Goal: Task Accomplishment & Management: Use online tool/utility

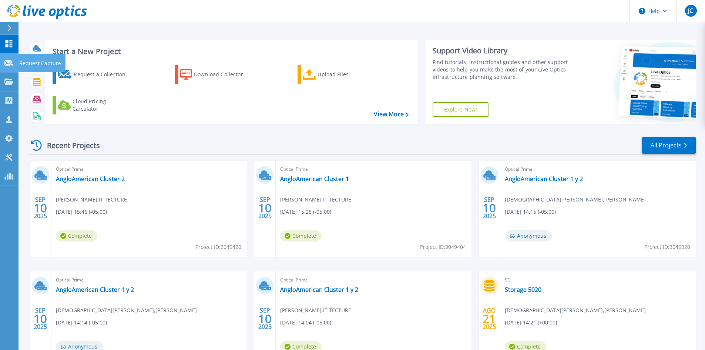
click at [6, 67] on link "Request Capture Request Capture" at bounding box center [9, 63] width 19 height 19
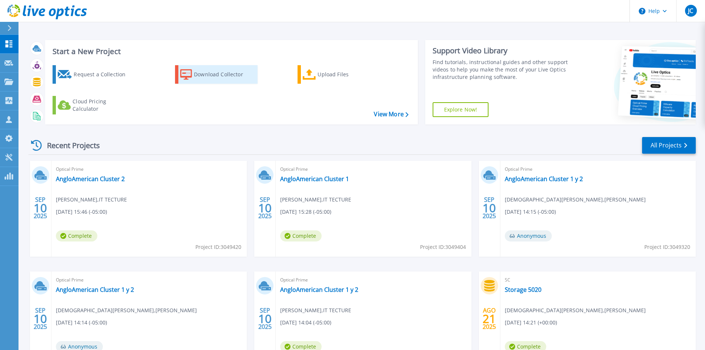
click at [233, 71] on div "Download Collector" at bounding box center [223, 74] width 59 height 15
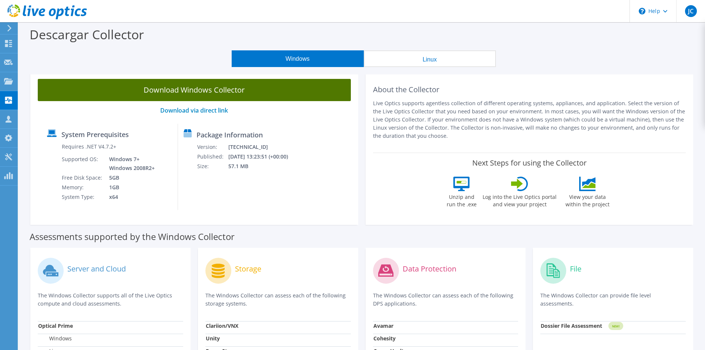
click at [260, 85] on link "Download Windows Collector" at bounding box center [194, 90] width 313 height 22
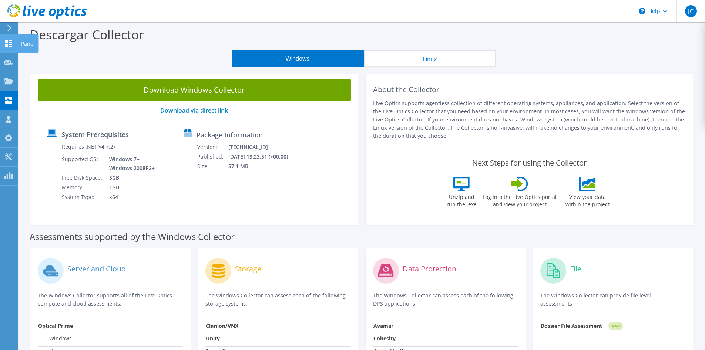
click at [5, 44] on use at bounding box center [8, 43] width 7 height 7
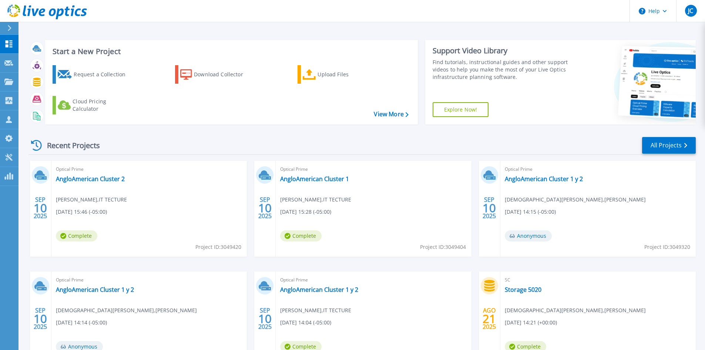
click at [179, 39] on div "Start a New Project Request a Collection Download Collector Upload Files Cloud …" at bounding box center [363, 82] width 668 height 96
click at [324, 74] on div "Upload Files" at bounding box center [347, 74] width 59 height 15
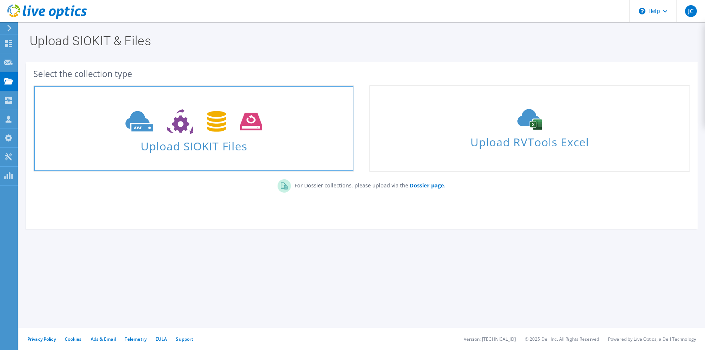
click at [160, 139] on span "Upload SIOKIT Files" at bounding box center [194, 144] width 320 height 16
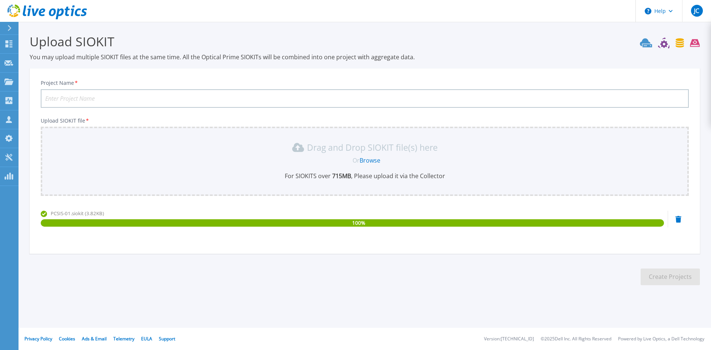
click at [120, 98] on input "Project Name *" at bounding box center [365, 98] width 648 height 19
type input "Test"
click at [675, 270] on button "Create Projects" at bounding box center [670, 276] width 59 height 17
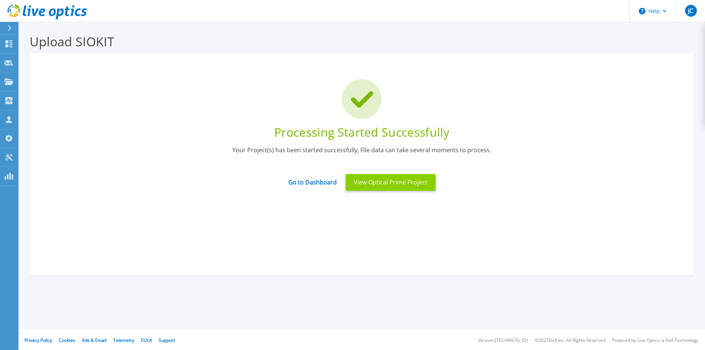
click at [382, 187] on button "View Optical Prime Project" at bounding box center [391, 182] width 90 height 17
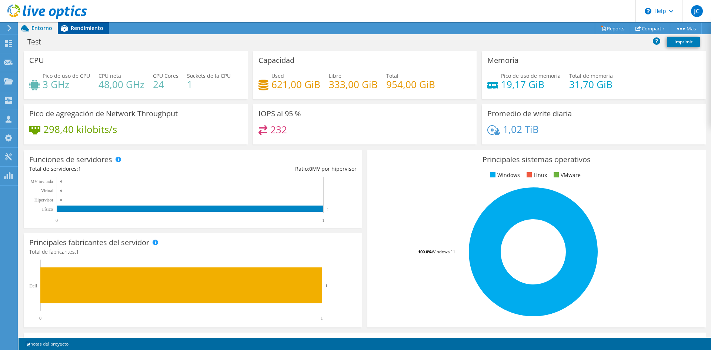
click at [98, 26] on span "Rendimiento" at bounding box center [87, 27] width 33 height 7
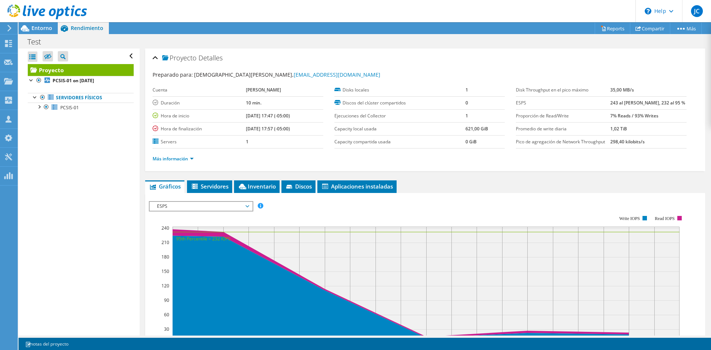
click at [33, 24] on div at bounding box center [43, 12] width 87 height 25
click at [34, 28] on span "Entorno" at bounding box center [41, 27] width 21 height 7
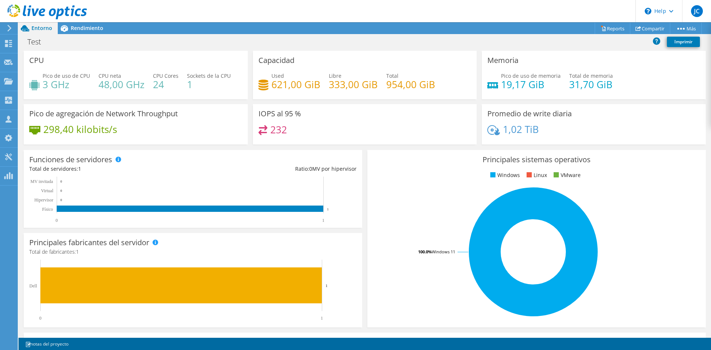
scroll to position [148, 0]
click at [101, 25] on span "Rendimiento" at bounding box center [87, 27] width 33 height 7
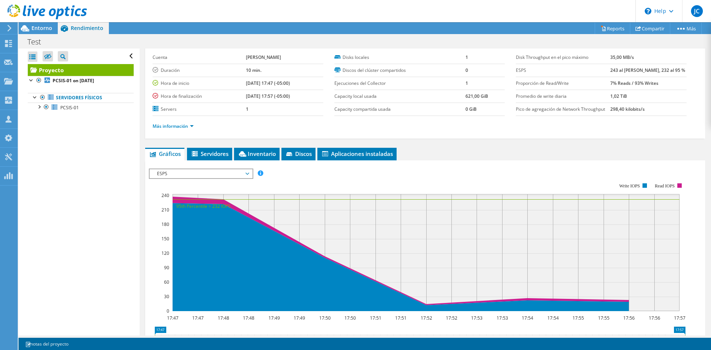
scroll to position [0, 0]
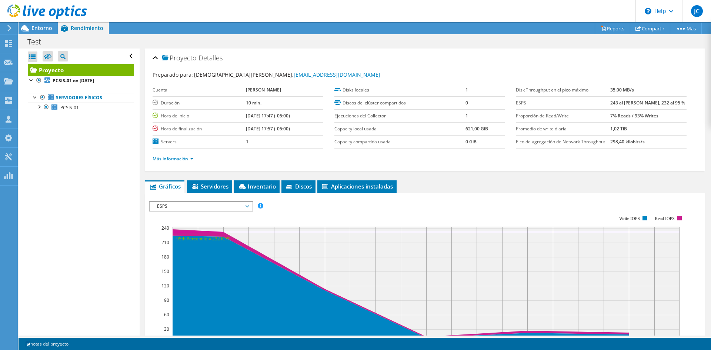
click at [179, 157] on link "Más información" at bounding box center [173, 159] width 41 height 6
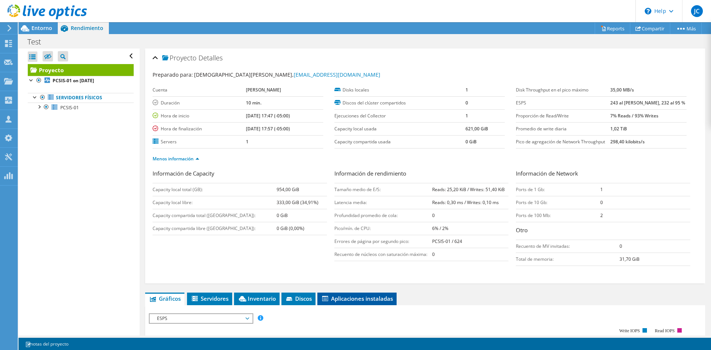
click at [372, 304] on li "Aplicaciones instaladas" at bounding box center [356, 298] width 79 height 13
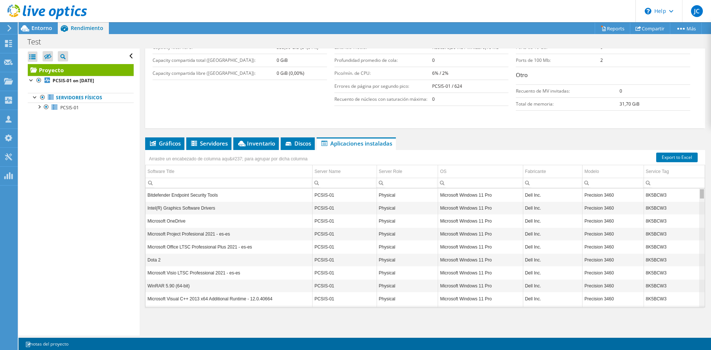
drag, startPoint x: 697, startPoint y: 280, endPoint x: 674, endPoint y: 190, distance: 92.6
click at [674, 190] on body "JC Asociado de canal Jesus Calle jcalle@jevansa.com.pe J Evans My Profile Log O…" at bounding box center [355, 175] width 711 height 350
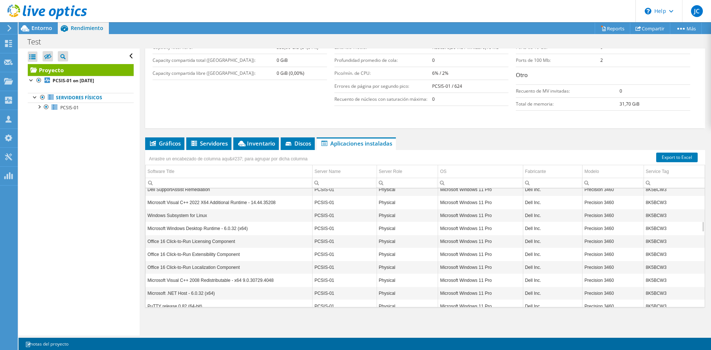
scroll to position [444, 0]
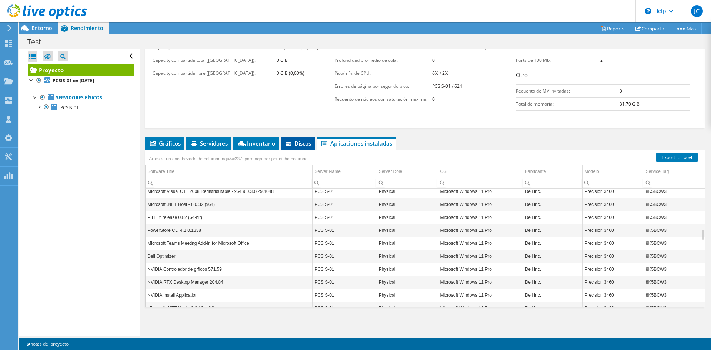
click at [294, 146] on span "Discos" at bounding box center [297, 143] width 27 height 7
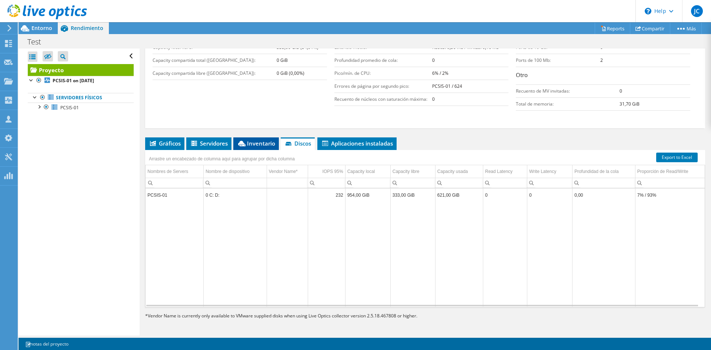
click at [252, 145] on span "Inventario" at bounding box center [256, 143] width 38 height 7
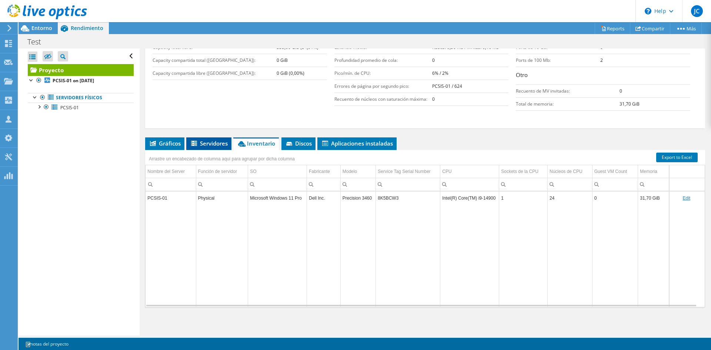
click at [223, 148] on li "Servidores" at bounding box center [208, 143] width 45 height 13
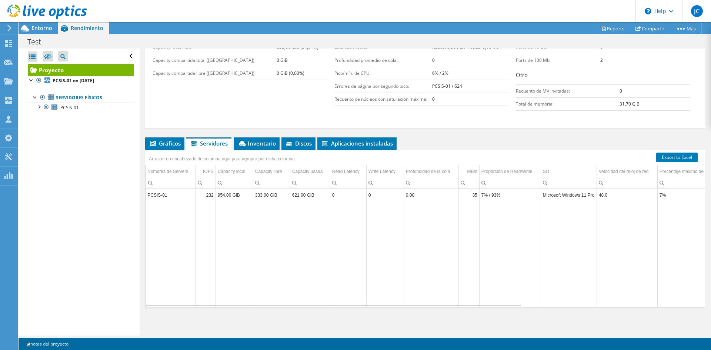
click at [155, 153] on div "Arrastre un encabezado de columna aquí para agrupar por dicha columna" at bounding box center [222, 158] width 150 height 12
click at [161, 147] on li "Gráficos" at bounding box center [164, 143] width 39 height 13
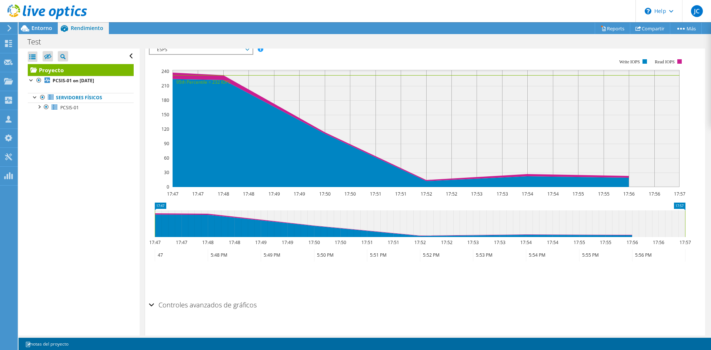
scroll to position [282, 0]
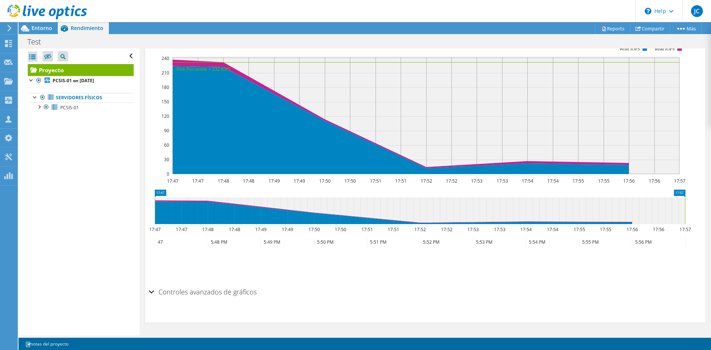
click at [256, 288] on div "Controles avanzados de gráficos" at bounding box center [425, 292] width 552 height 16
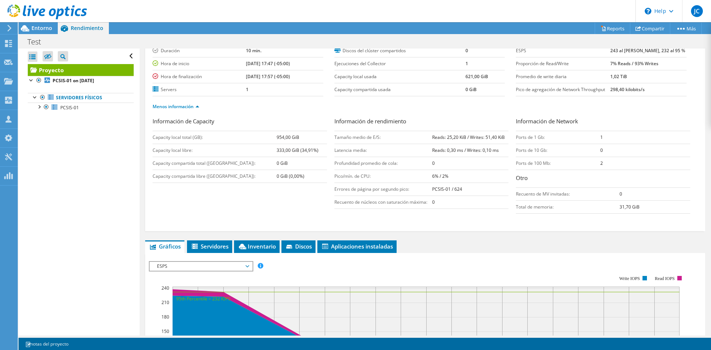
scroll to position [0, 0]
